Goal: Task Accomplishment & Management: Use online tool/utility

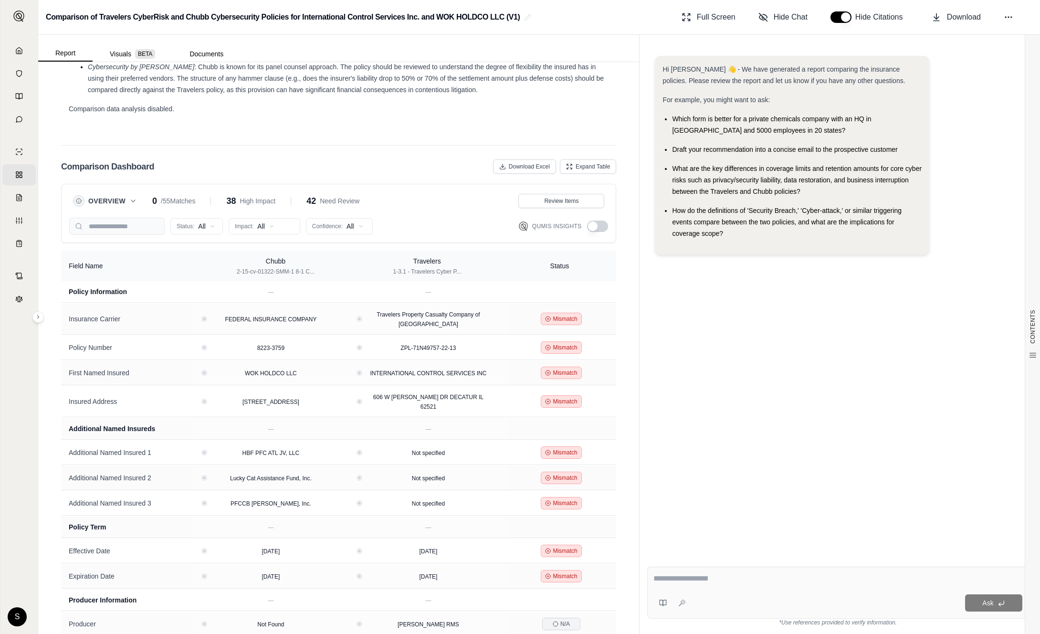
scroll to position [1827, 0]
click at [600, 221] on button "button" at bounding box center [597, 226] width 21 height 11
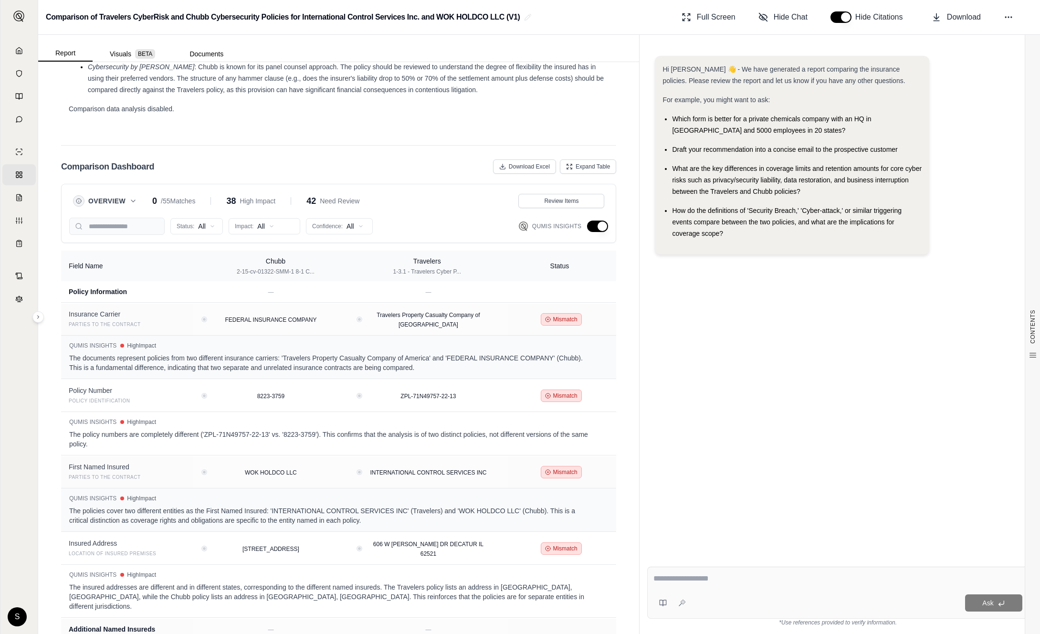
click at [600, 221] on button "button" at bounding box center [597, 226] width 21 height 11
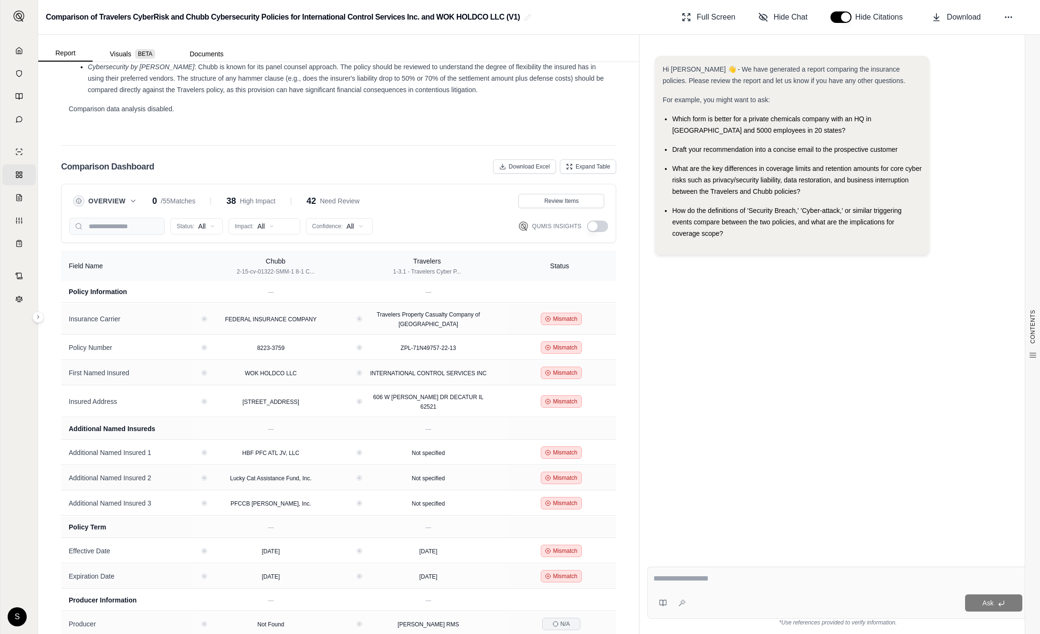
click at [600, 221] on button "button" at bounding box center [597, 226] width 21 height 11
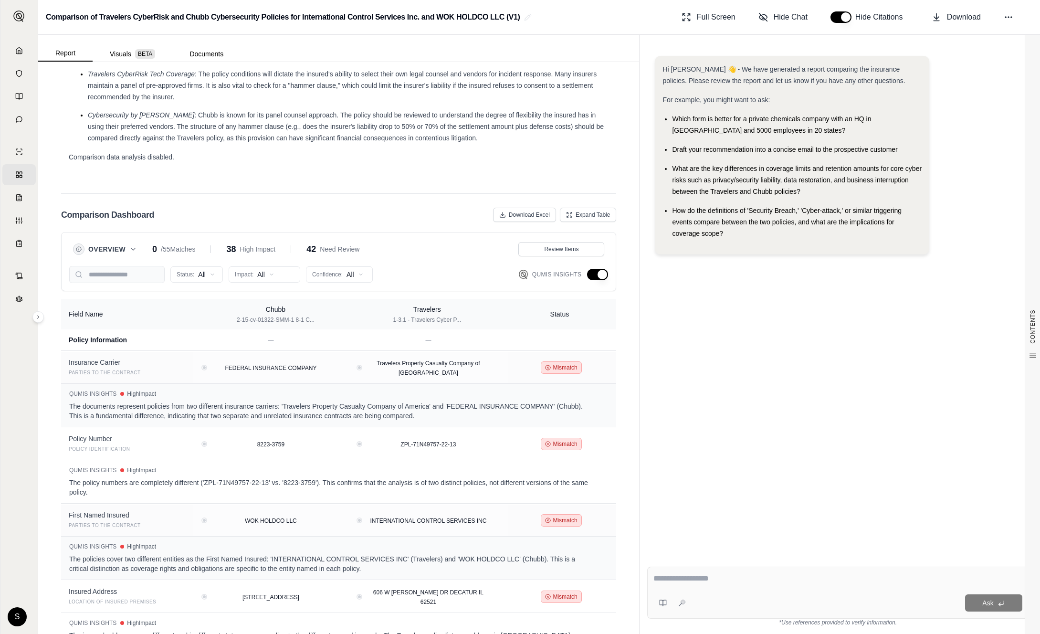
scroll to position [1858, 0]
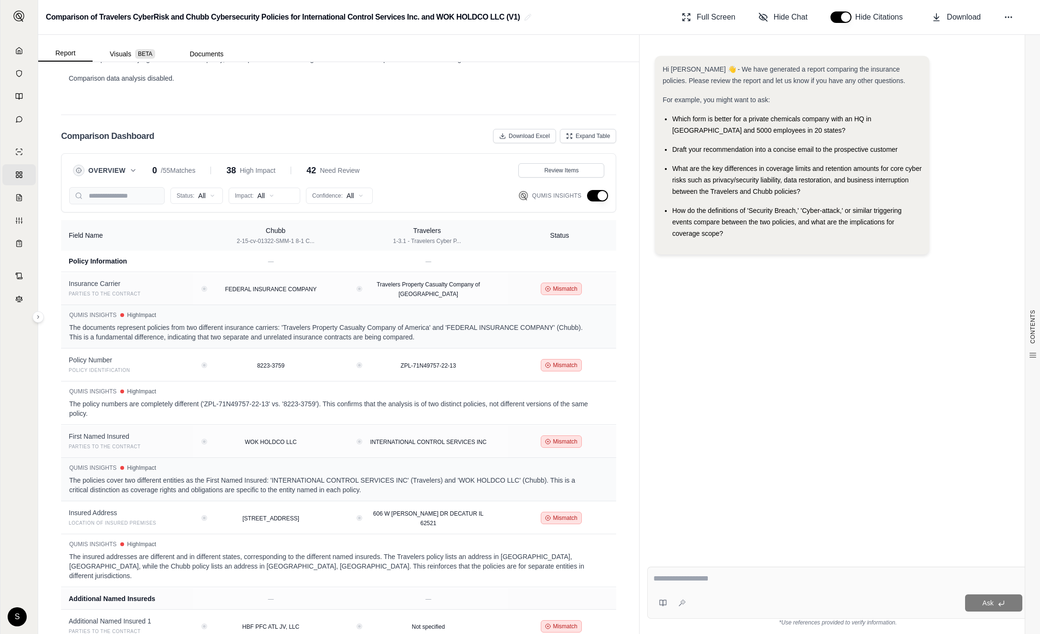
click at [598, 190] on button "button" at bounding box center [597, 195] width 21 height 11
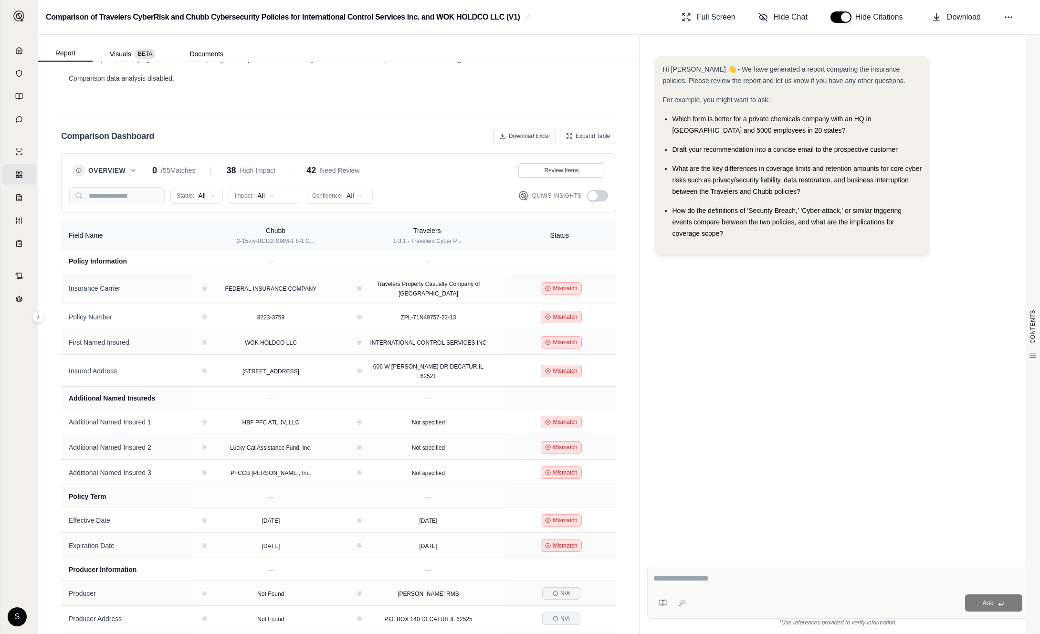
click at [125, 166] on span "Overview" at bounding box center [106, 171] width 37 height 10
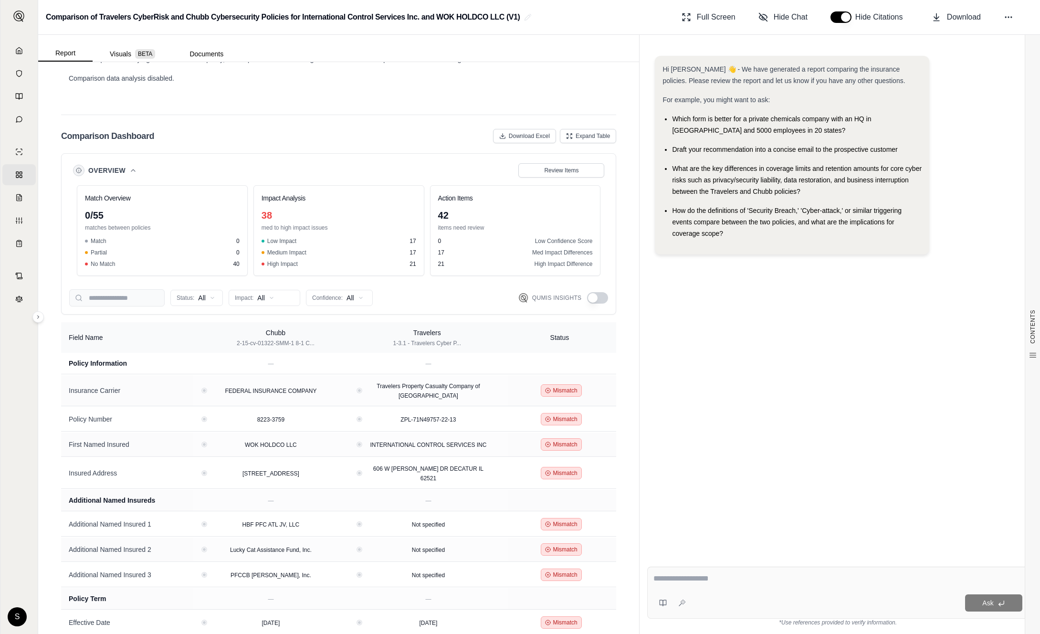
click at [127, 166] on button "Overview" at bounding box center [112, 171] width 49 height 10
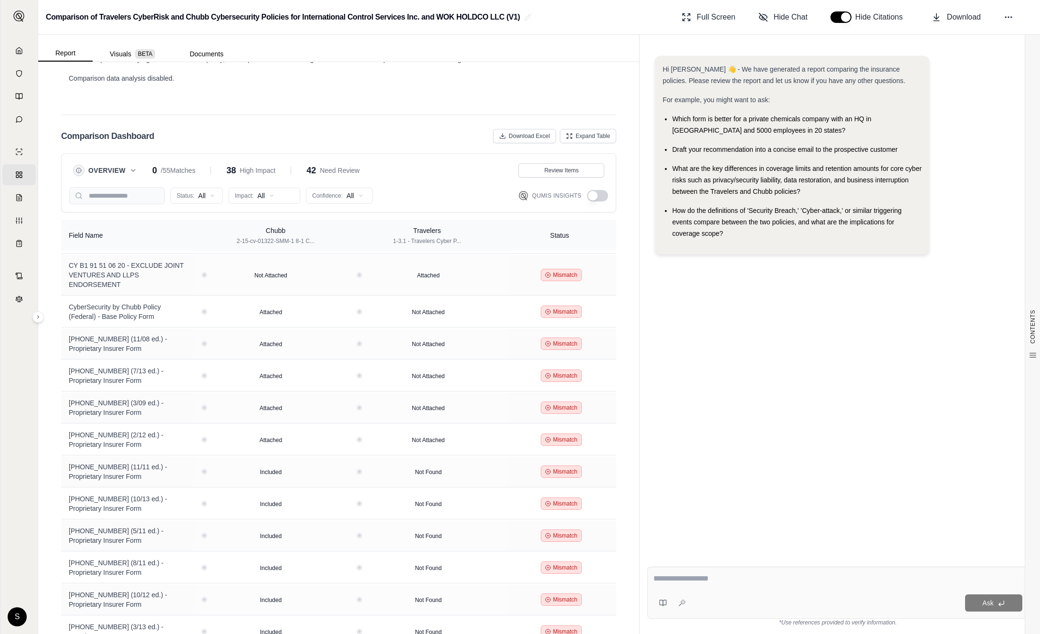
scroll to position [1398, 0]
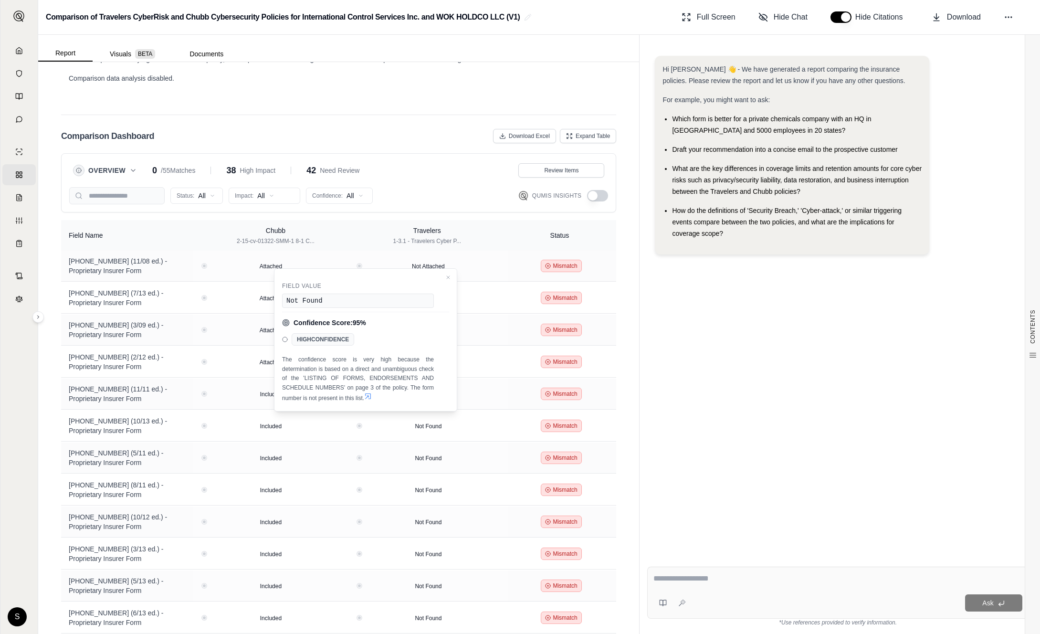
click at [370, 395] on icon at bounding box center [368, 396] width 8 height 8
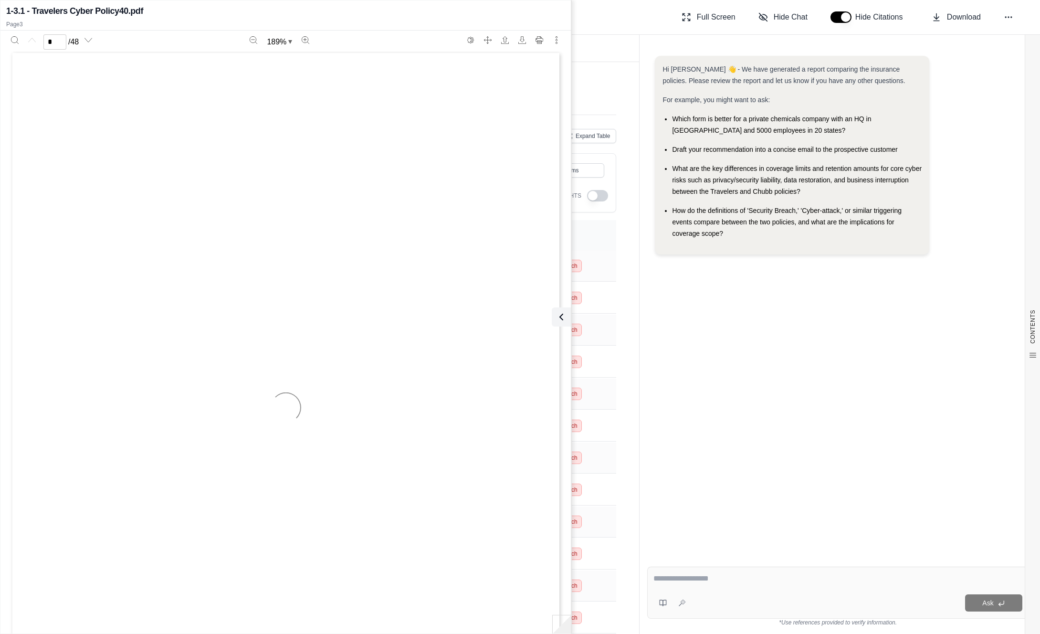
type input "*"
click at [558, 325] on button at bounding box center [559, 316] width 19 height 19
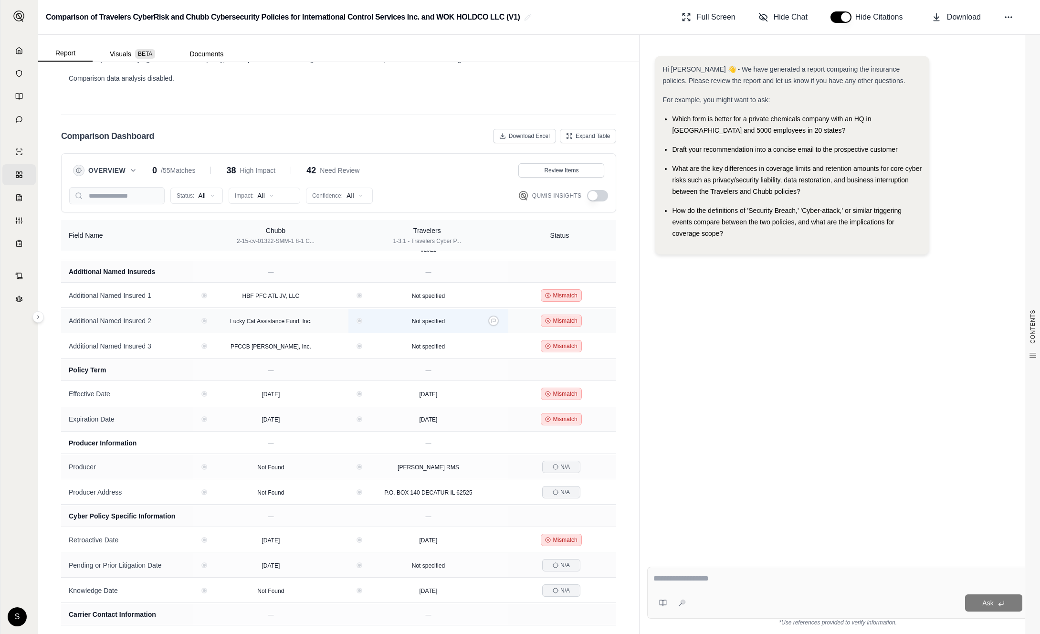
scroll to position [0, 0]
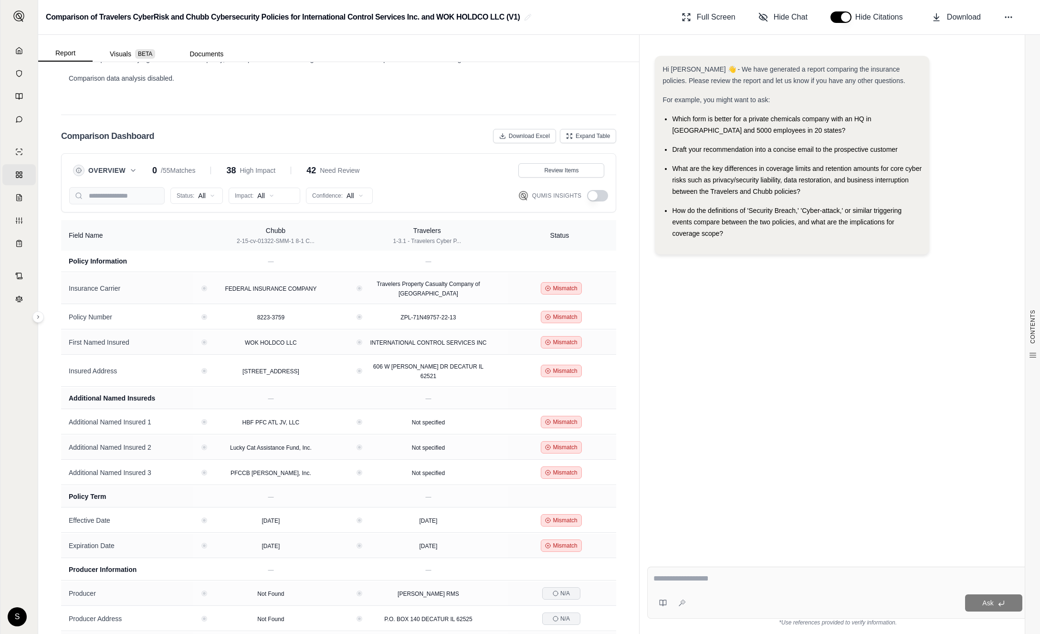
click at [136, 167] on icon at bounding box center [133, 171] width 8 height 8
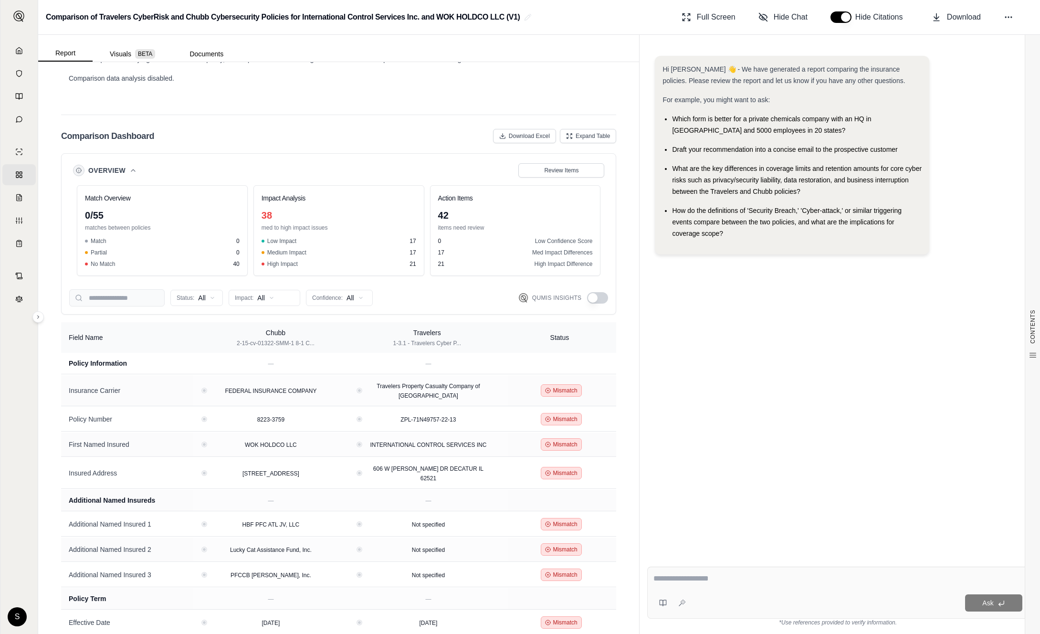
click at [599, 292] on button "button" at bounding box center [597, 297] width 21 height 11
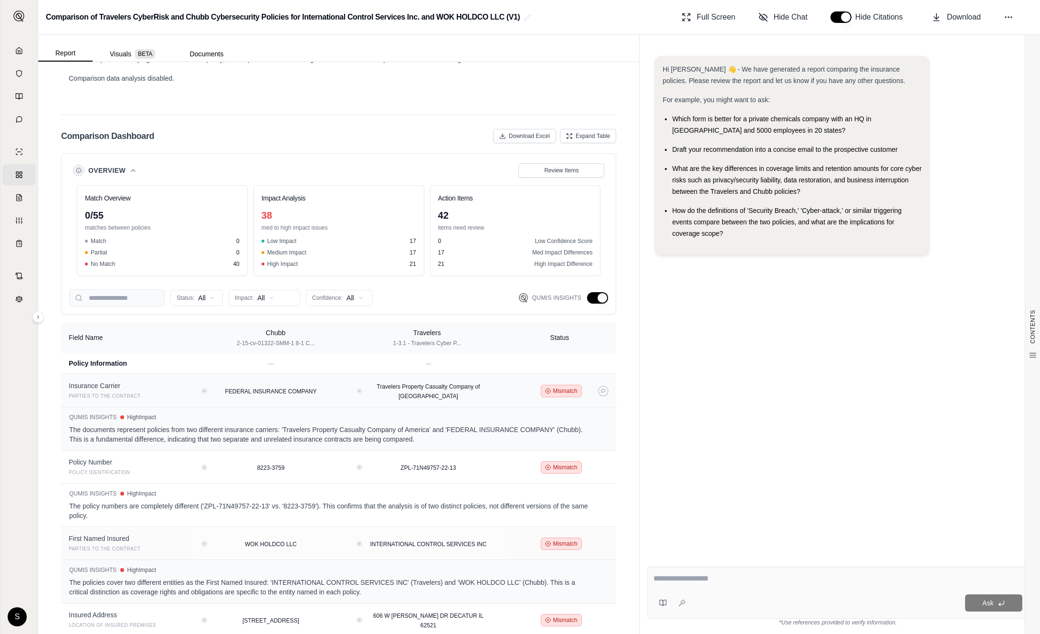
scroll to position [111, 0]
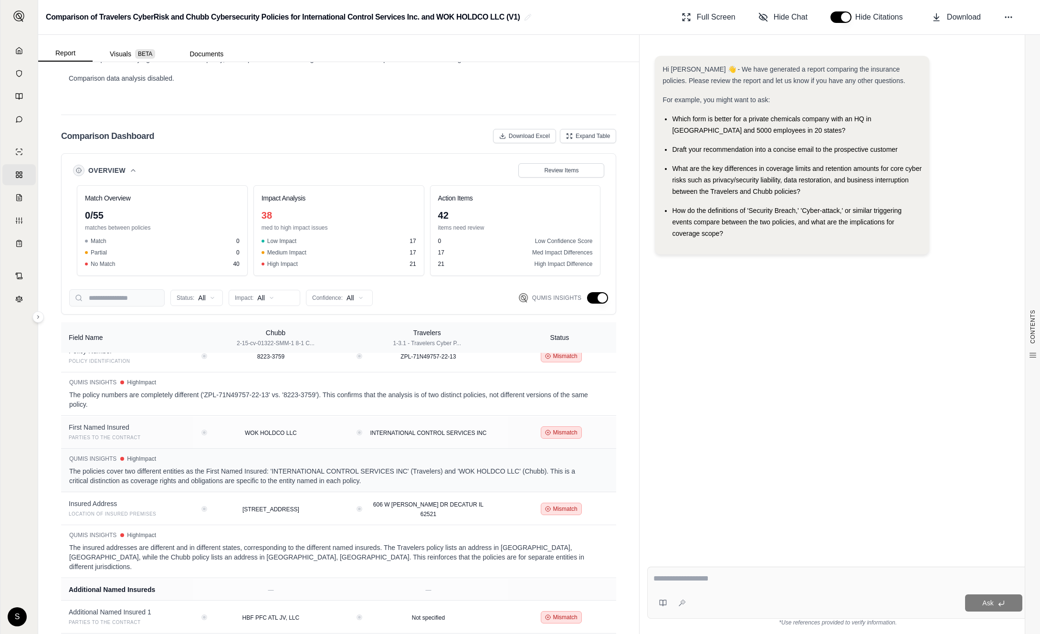
click at [599, 292] on button "button" at bounding box center [597, 297] width 21 height 11
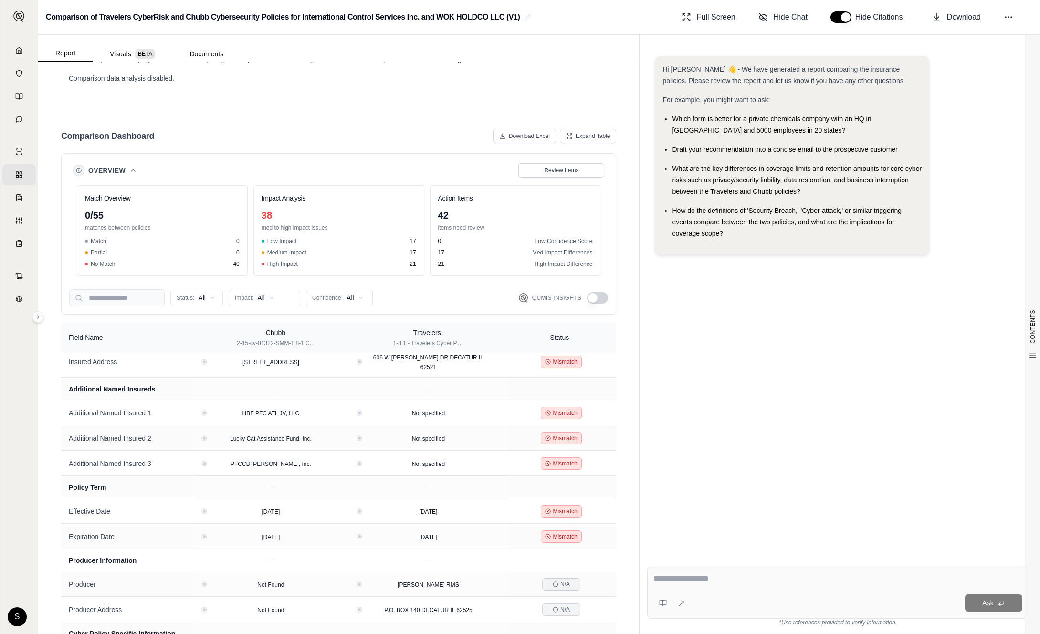
scroll to position [63, 0]
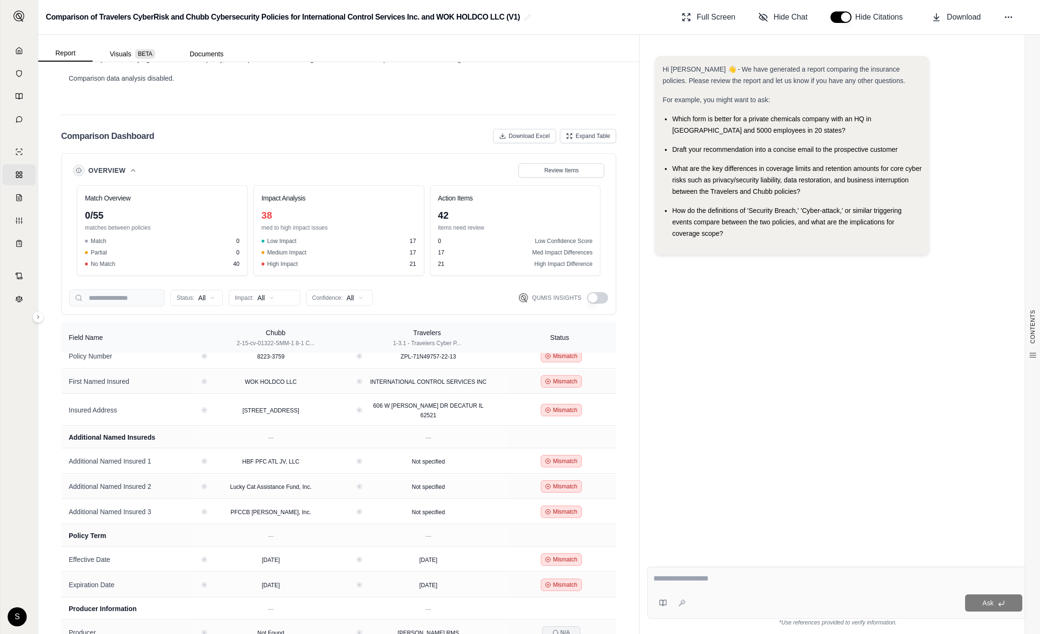
click at [128, 166] on button "Overview" at bounding box center [112, 171] width 49 height 10
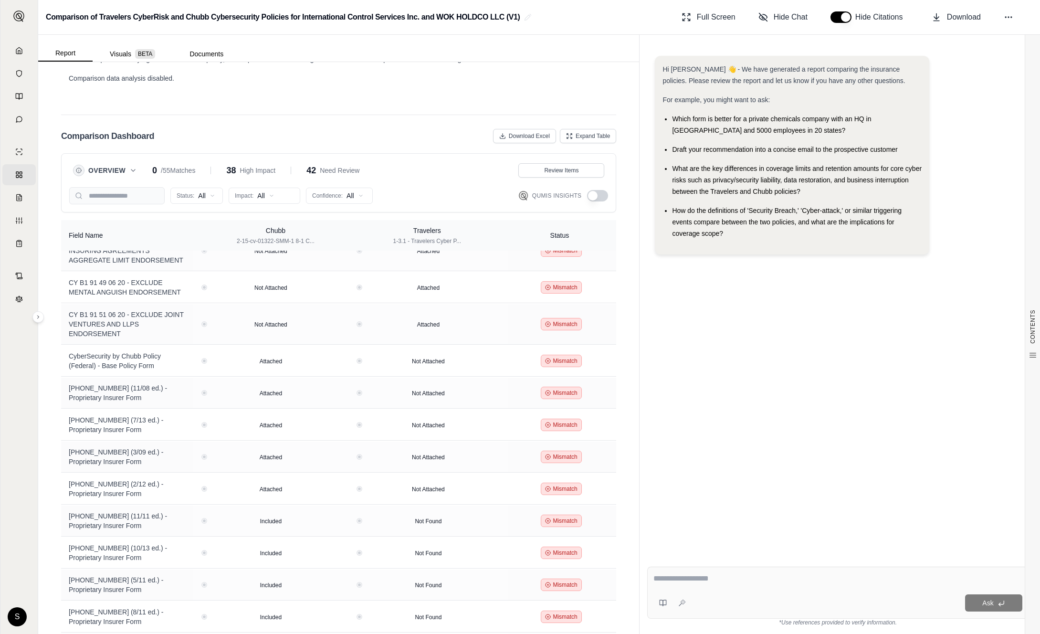
scroll to position [1398, 0]
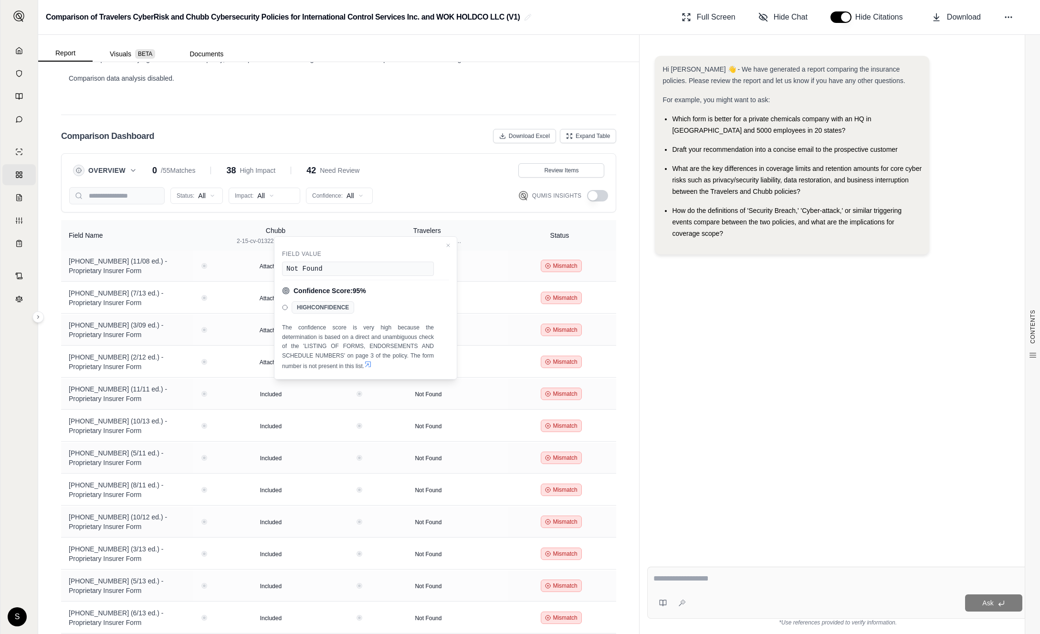
click at [695, 357] on div "Hi Dan 👋 - We have generated a report comparing the insurance policies. Please …" at bounding box center [837, 299] width 381 height 503
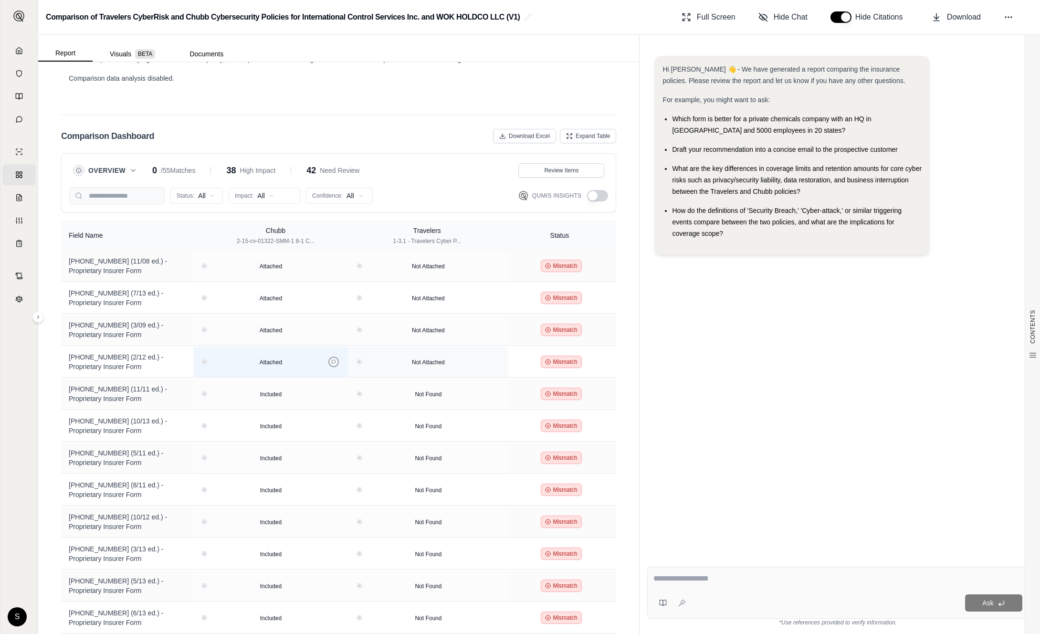
click at [336, 359] on icon at bounding box center [333, 361] width 5 height 5
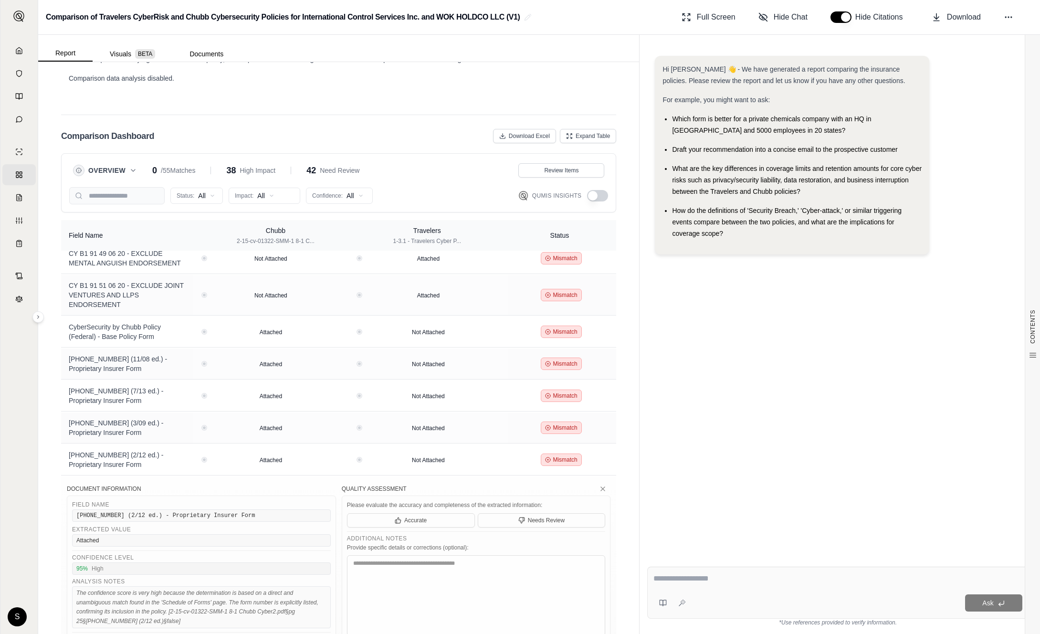
scroll to position [1277, 0]
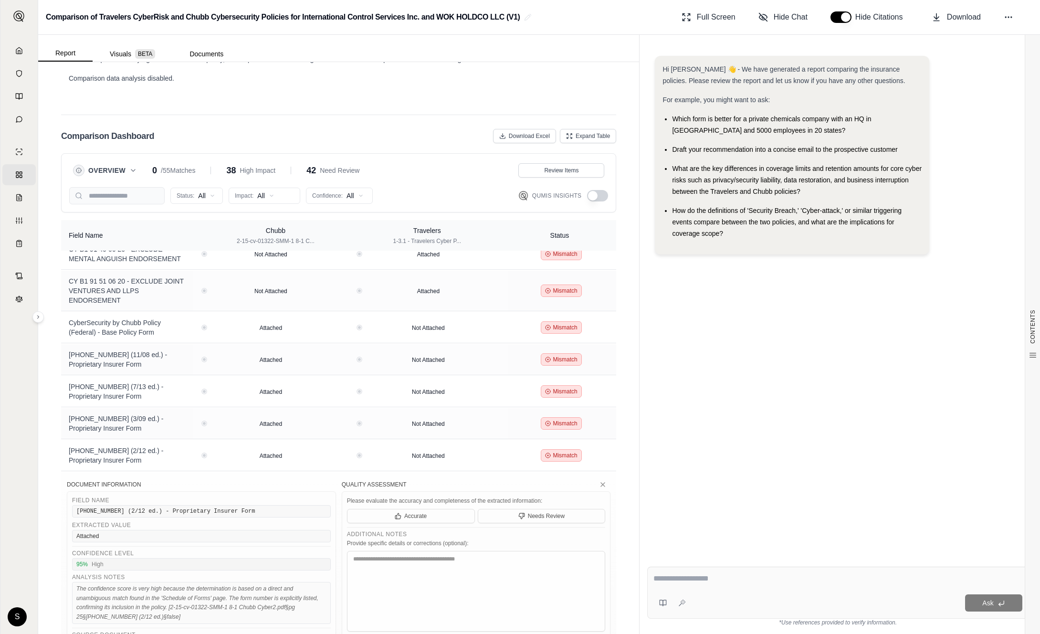
click at [596, 190] on button "button" at bounding box center [597, 195] width 21 height 11
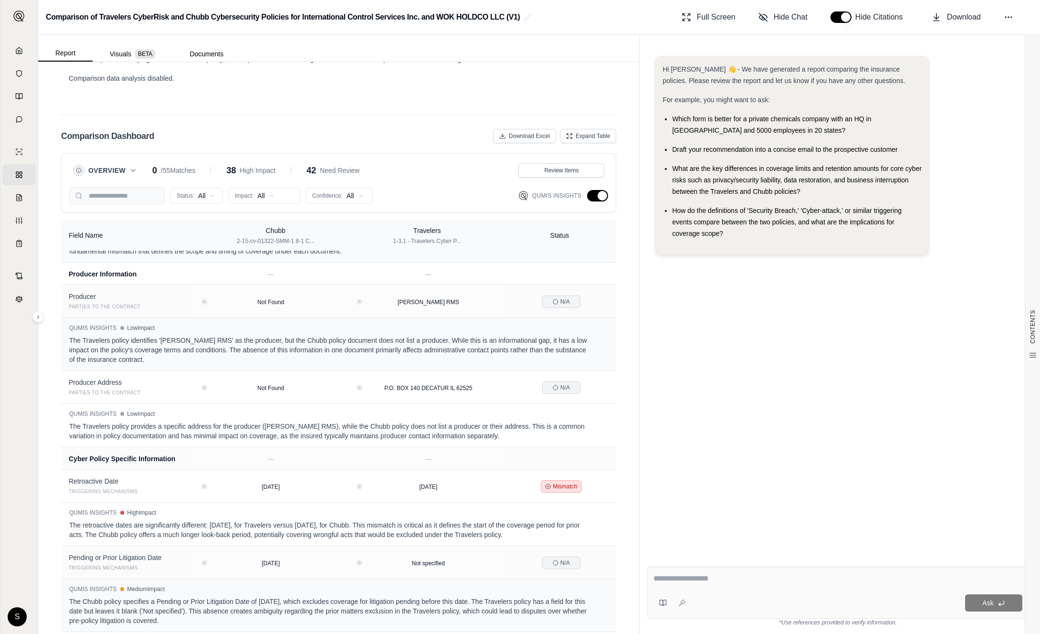
scroll to position [840, 0]
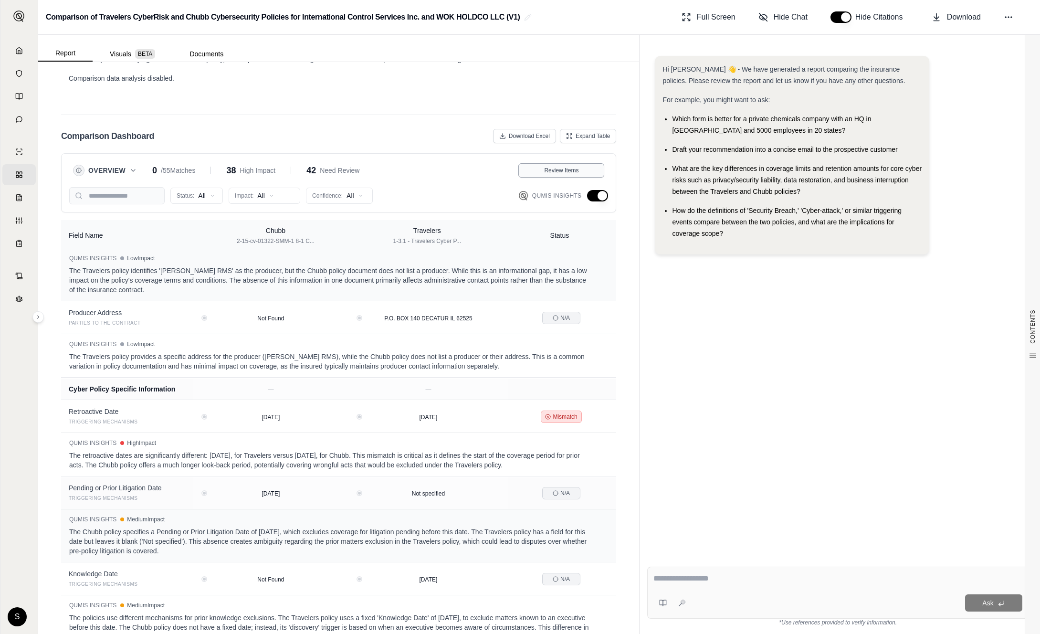
click at [547, 167] on span "Review Items" at bounding box center [561, 171] width 34 height 8
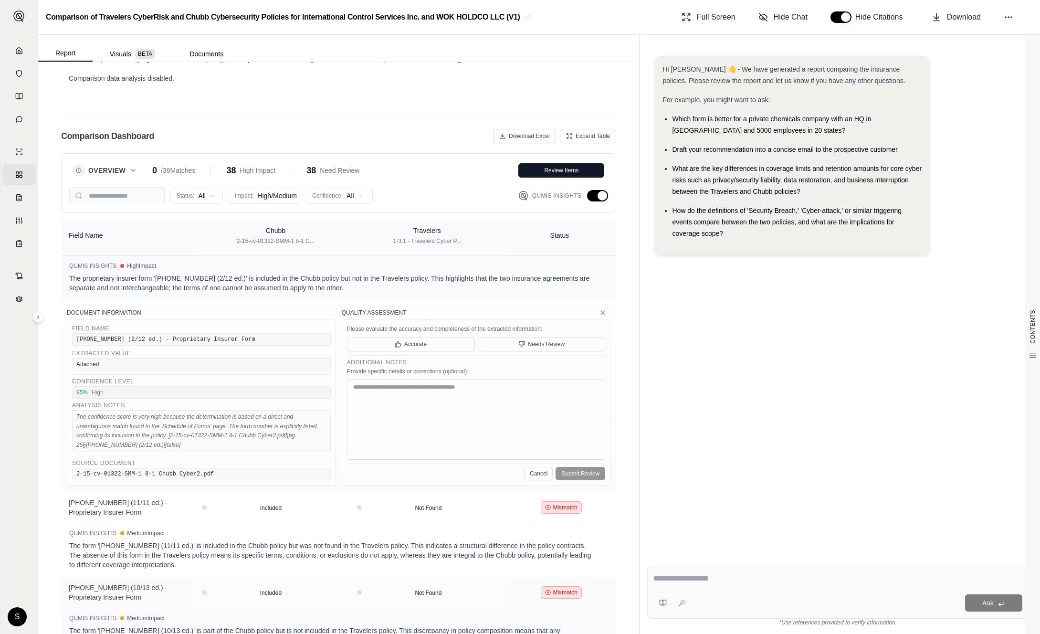
scroll to position [2671, 0]
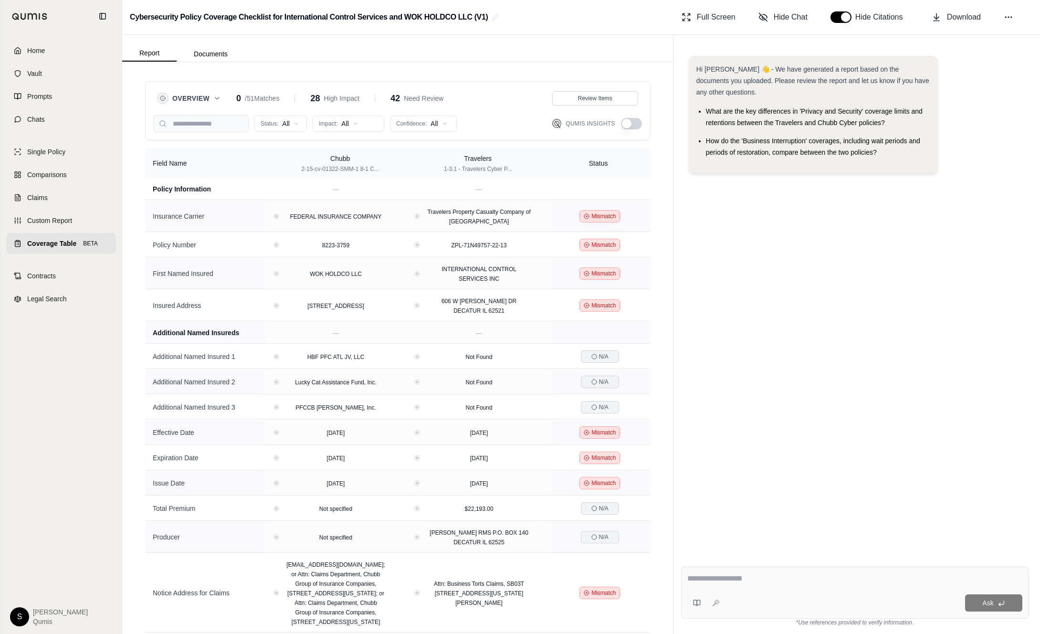
click at [23, 245] on link "Coverage Table BETA" at bounding box center [61, 243] width 110 height 21
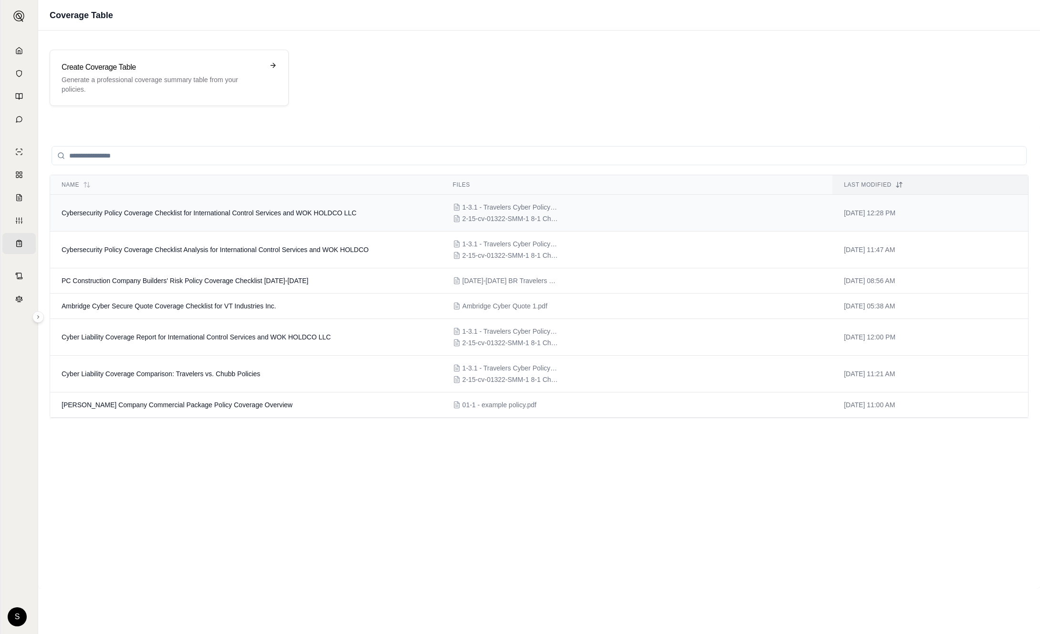
click at [199, 213] on span "Cybersecurity Policy Coverage Checklist for International Control Services and …" at bounding box center [209, 213] width 295 height 8
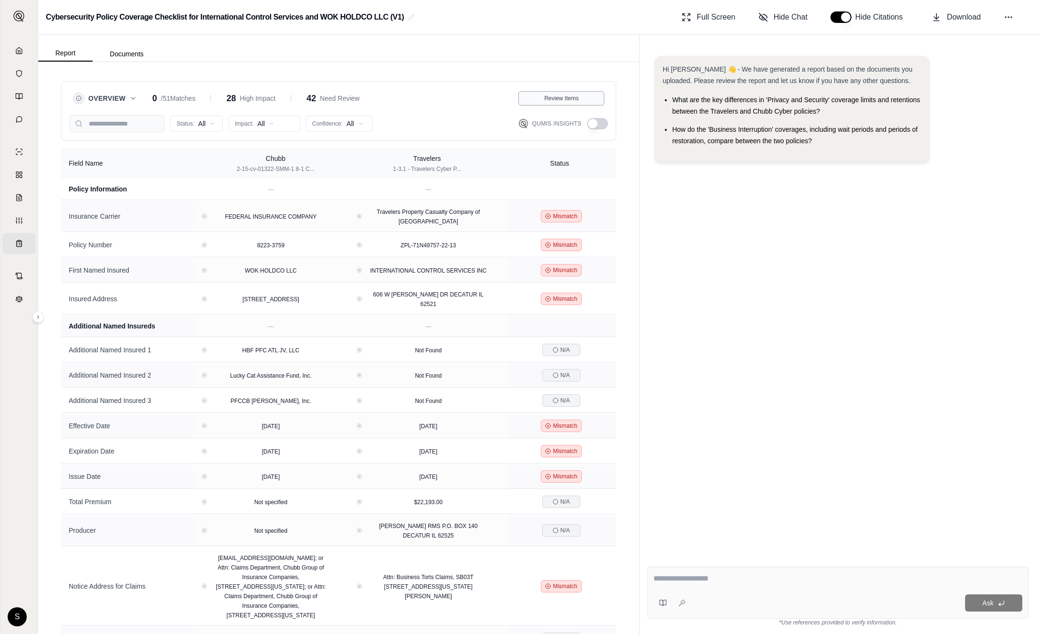
click at [562, 98] on span "Review Items" at bounding box center [561, 99] width 34 height 8
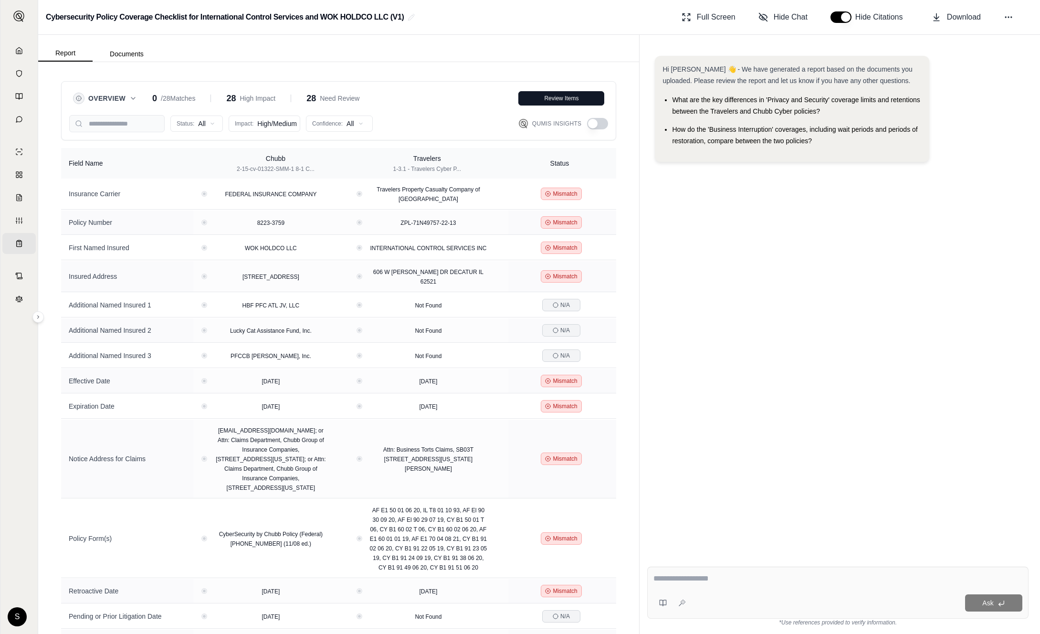
click at [590, 116] on div "Status: All Impact: High/Medium Confidence: All Qumis Insights" at bounding box center [338, 123] width 539 height 17
click at [599, 127] on button "button" at bounding box center [597, 123] width 21 height 11
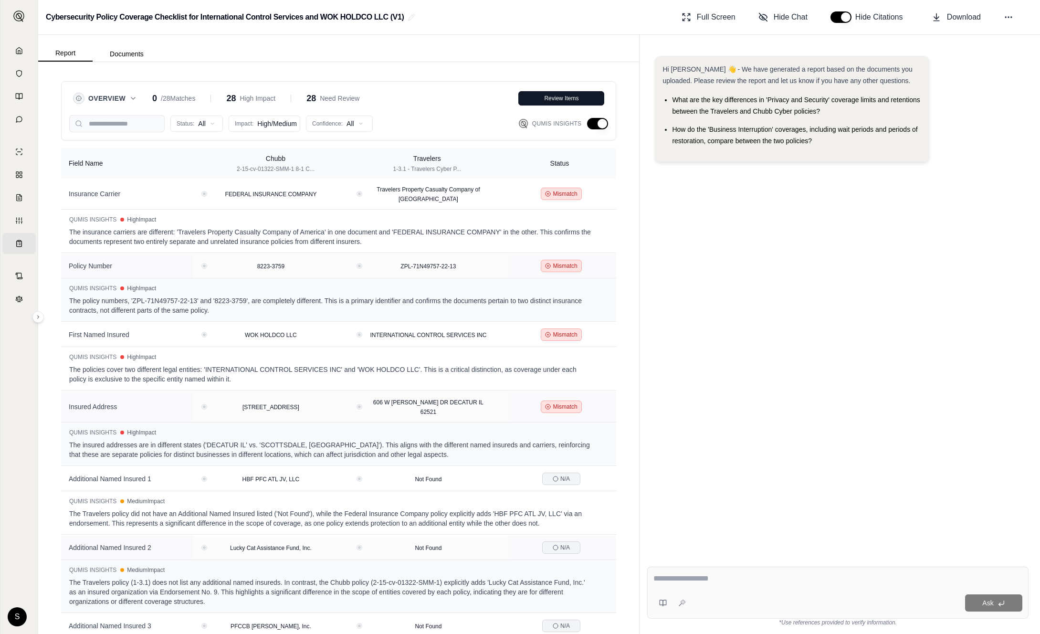
click at [601, 125] on button "button" at bounding box center [597, 123] width 21 height 11
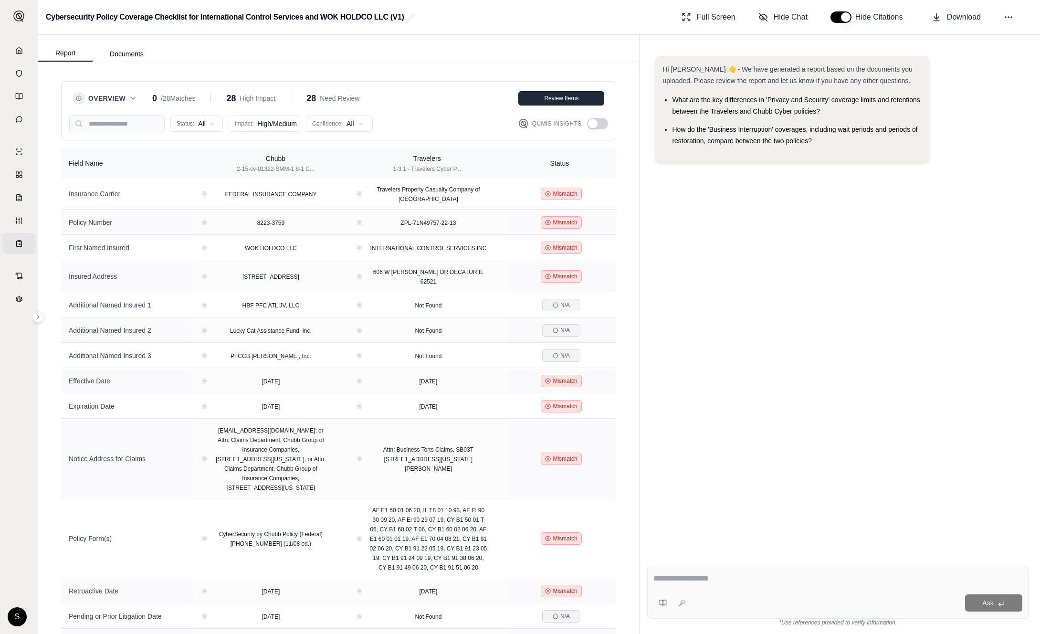
click at [579, 101] on div "Review Items" at bounding box center [562, 99] width 74 height 8
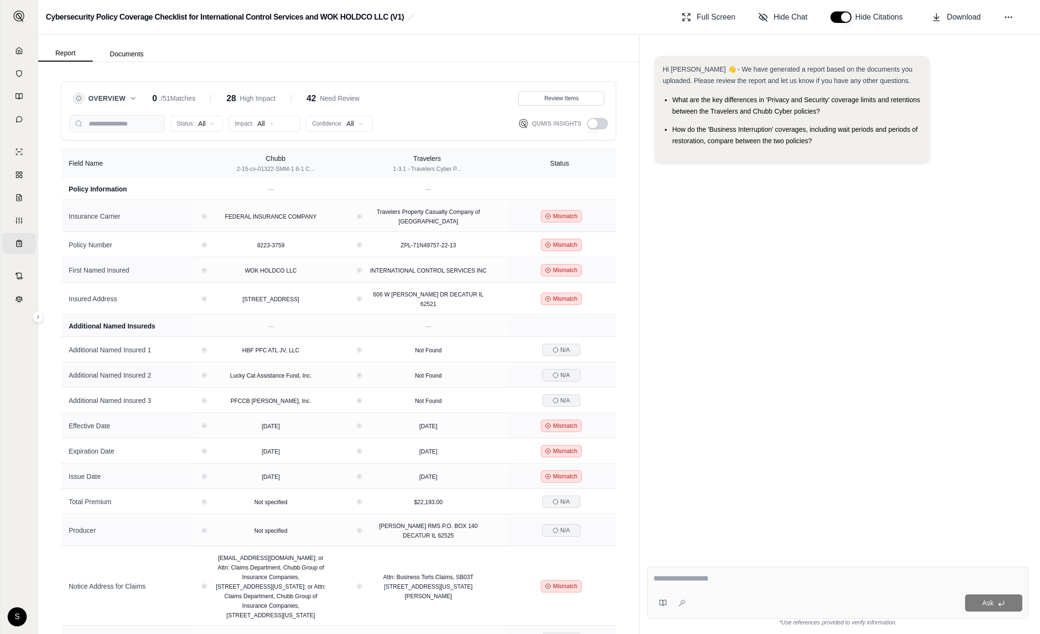
click at [198, 125] on html "Home Vault Prompts Chats Single Policy Comparisons Claims Custom Report Coverag…" at bounding box center [520, 317] width 1040 height 634
click at [207, 190] on span "Mismatch" at bounding box center [196, 190] width 38 height 10
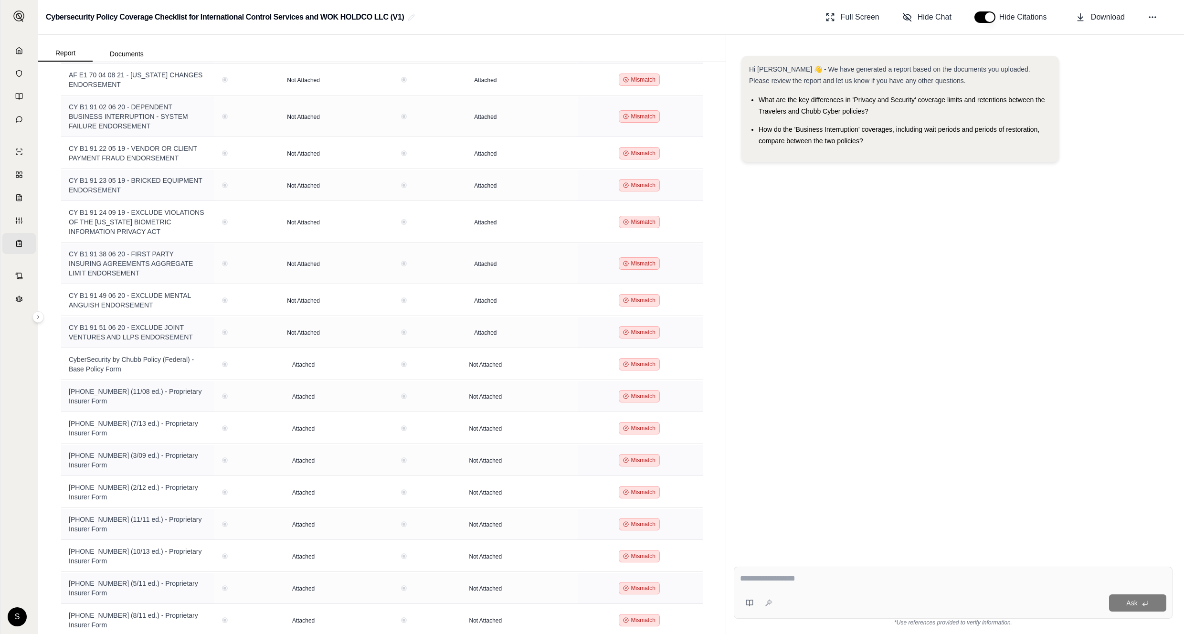
scroll to position [816, 0]
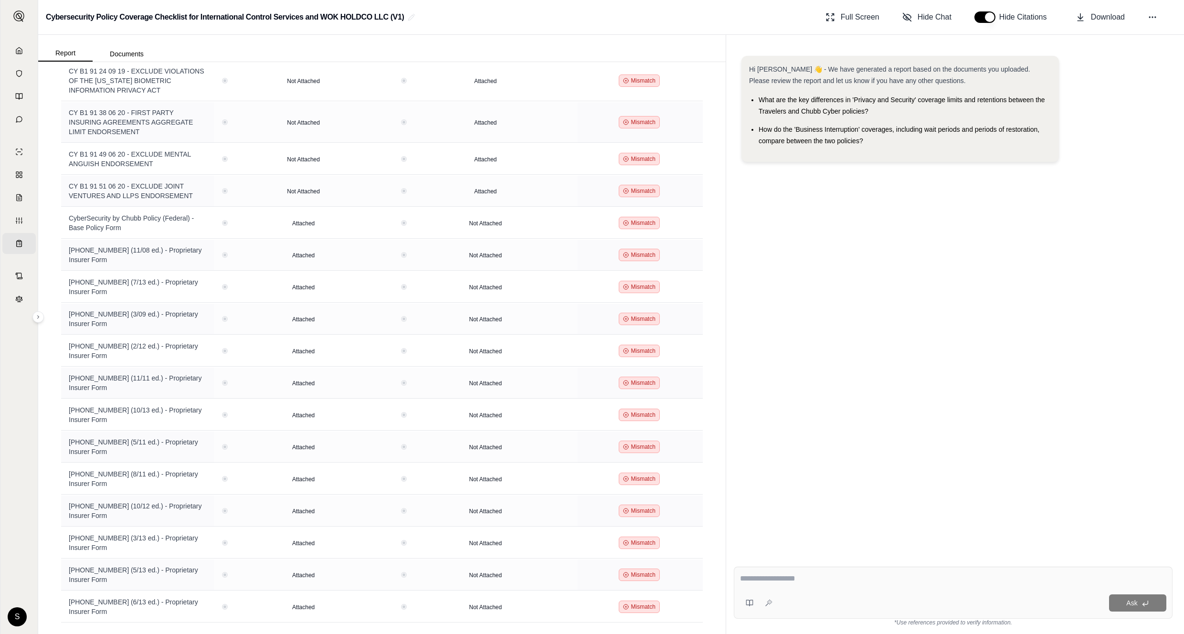
click at [936, 352] on div "Hi [PERSON_NAME] 👋 - We have generated a report based on the documents you uplo…" at bounding box center [953, 299] width 439 height 503
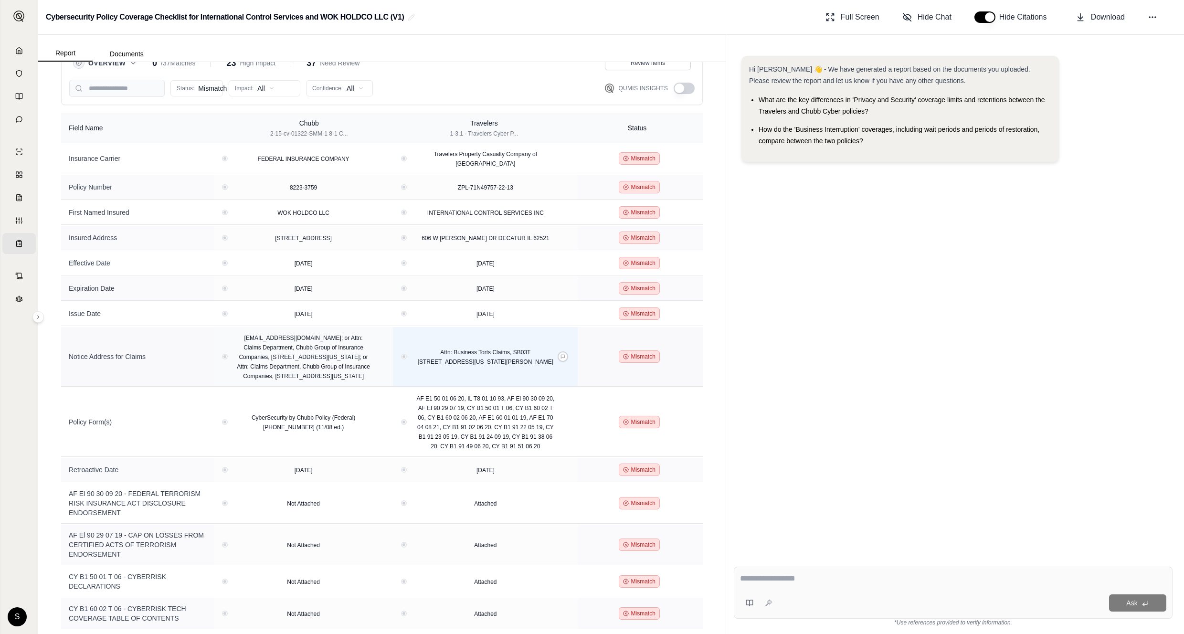
scroll to position [0, 0]
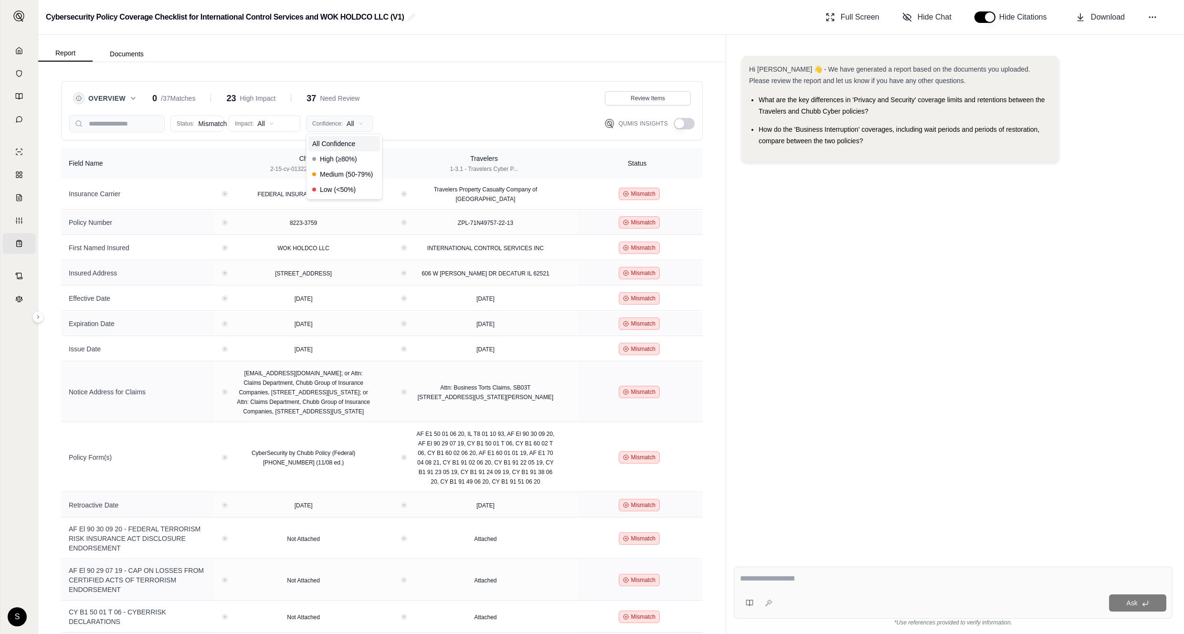
click at [358, 119] on html "Home Vault Prompts Chats Single Policy Comparisons Claims Custom Report Coverag…" at bounding box center [592, 317] width 1184 height 634
click at [346, 195] on div "Low (<50%)" at bounding box center [344, 189] width 72 height 15
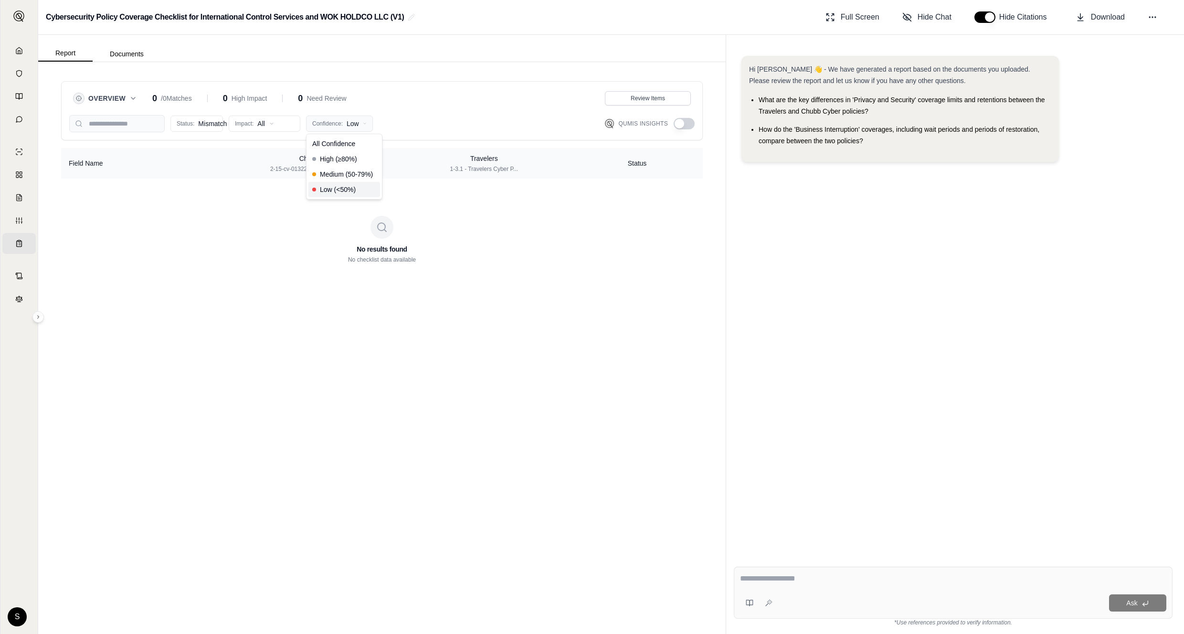
click at [343, 126] on html "Home Vault Prompts Chats Single Policy Comparisons Claims Custom Report Coverag…" at bounding box center [592, 317] width 1184 height 634
click at [340, 149] on div "All Confidence" at bounding box center [344, 143] width 72 height 15
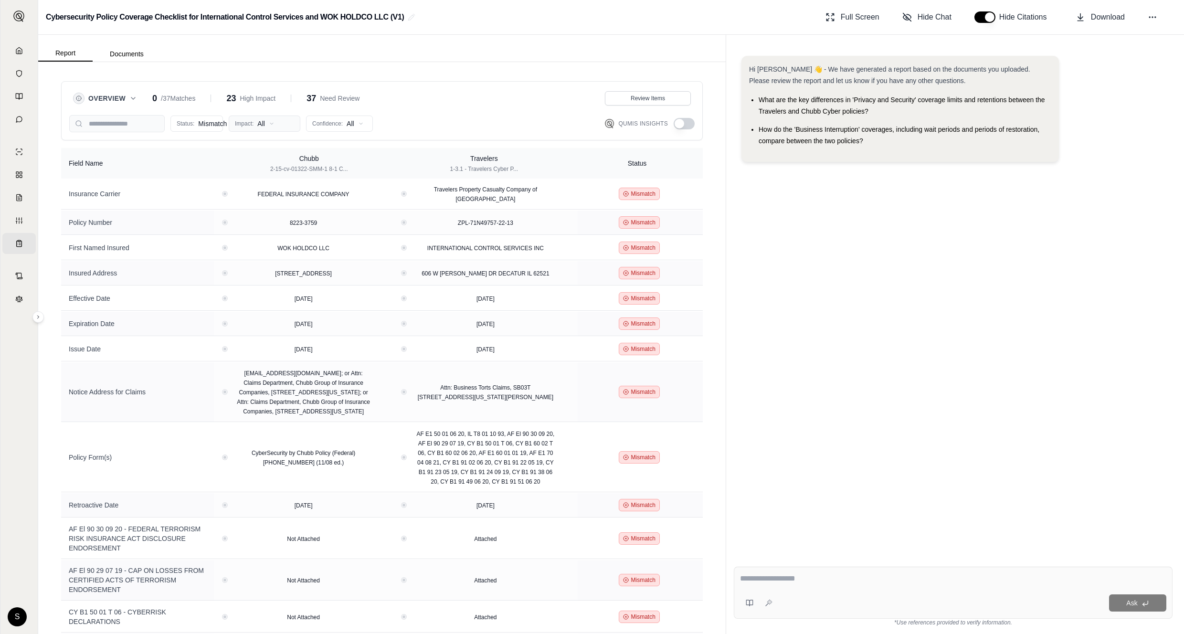
click at [287, 122] on html "Home Vault Prompts Chats Single Policy Comparisons Claims Custom Report Coverag…" at bounding box center [592, 317] width 1184 height 634
click at [769, 257] on html "Home Vault Prompts Chats Single Policy Comparisons Claims Custom Report Coverag…" at bounding box center [592, 317] width 1184 height 634
